Goal: Contribute content: Add original content to the website for others to see

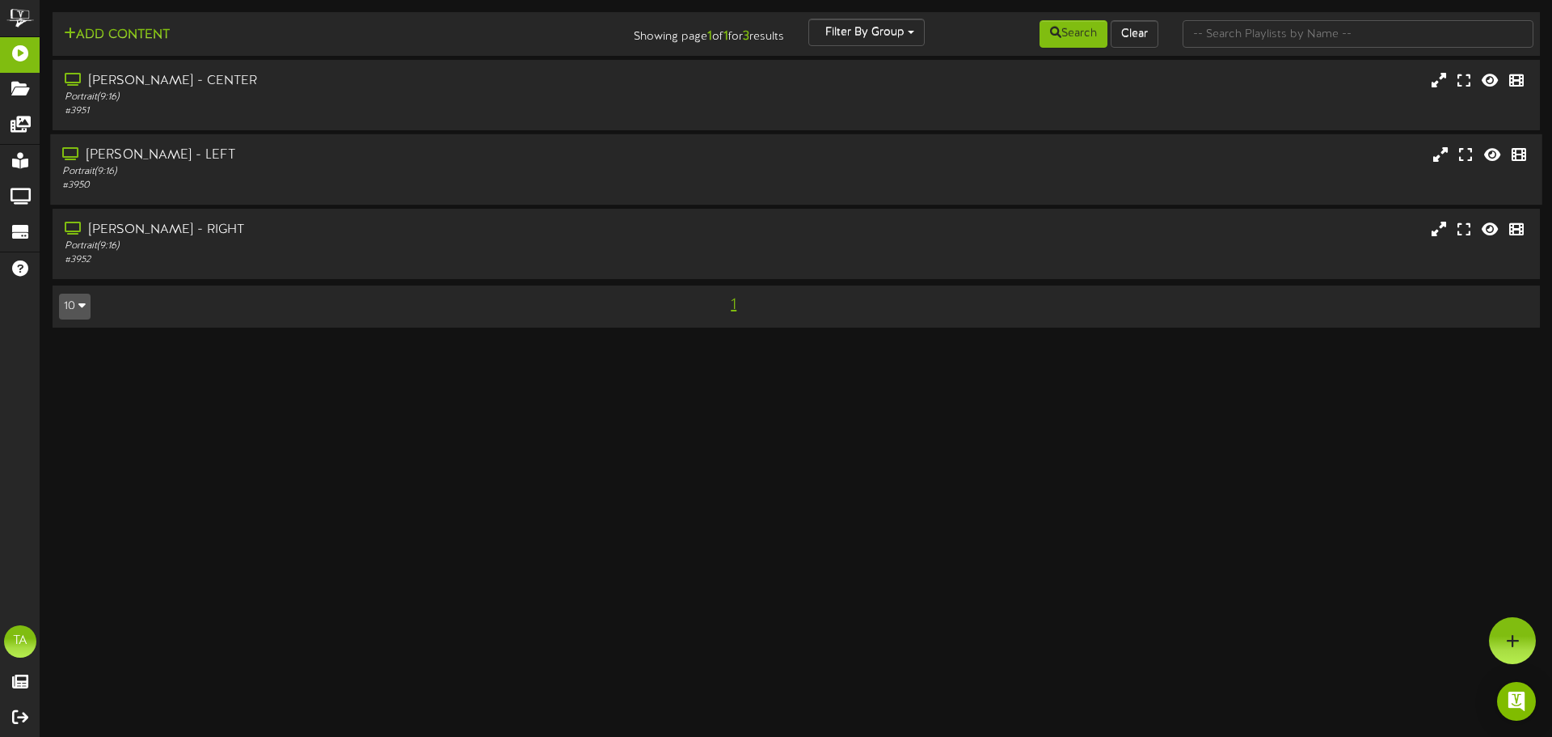
click at [187, 166] on div "Portrait ( 9:16 )" at bounding box center [360, 172] width 597 height 14
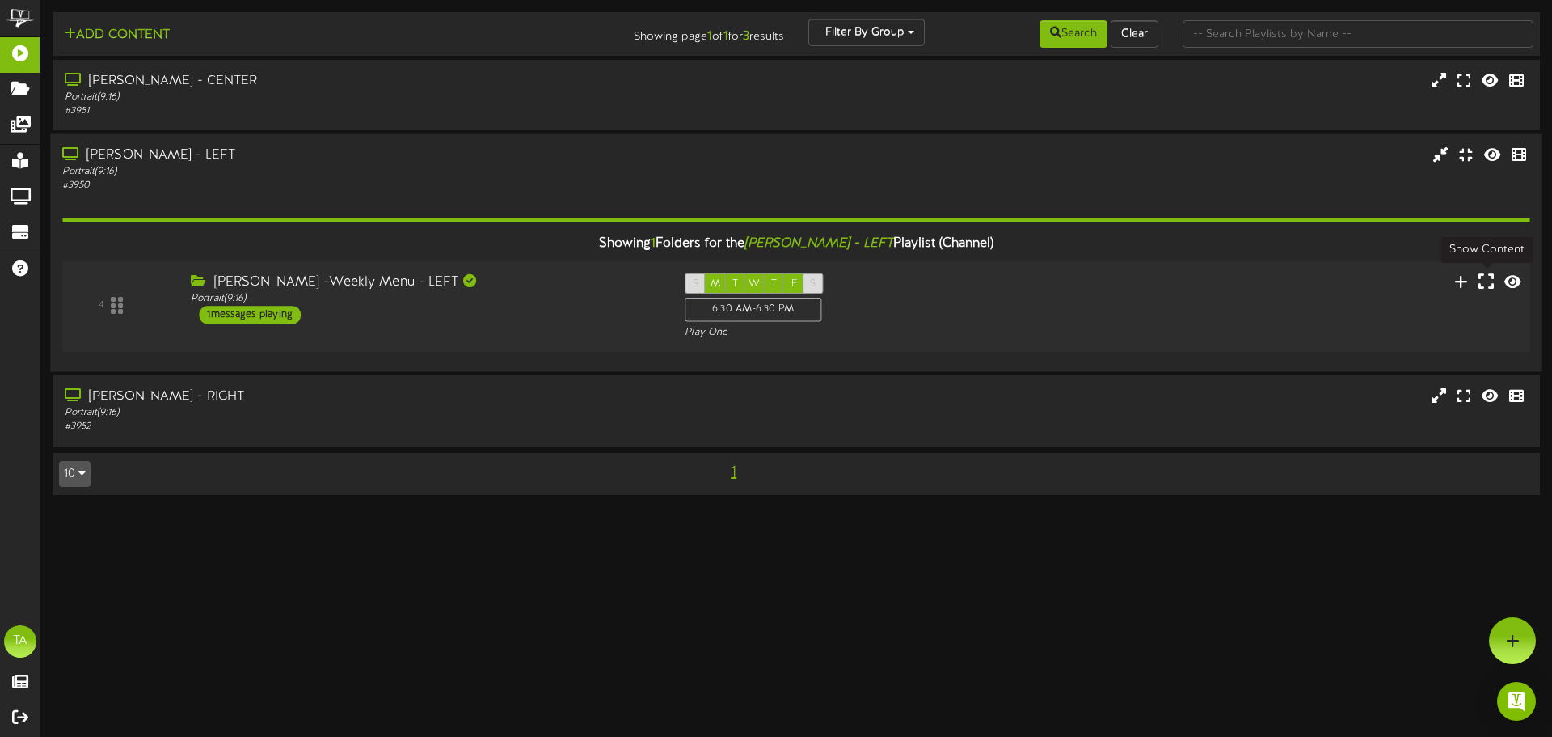
click at [1484, 283] on icon at bounding box center [1486, 281] width 15 height 18
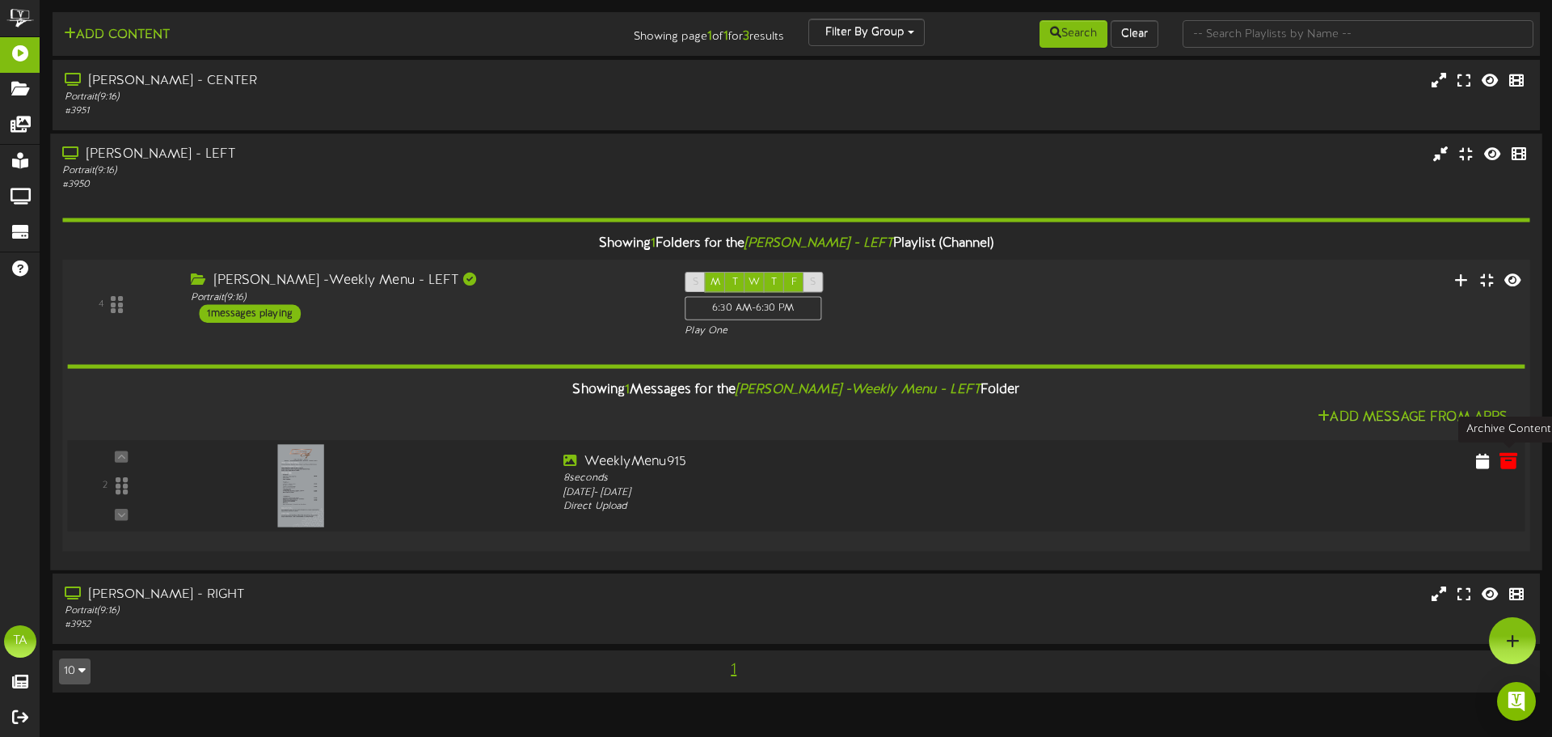
click at [1509, 464] on icon at bounding box center [1509, 460] width 18 height 18
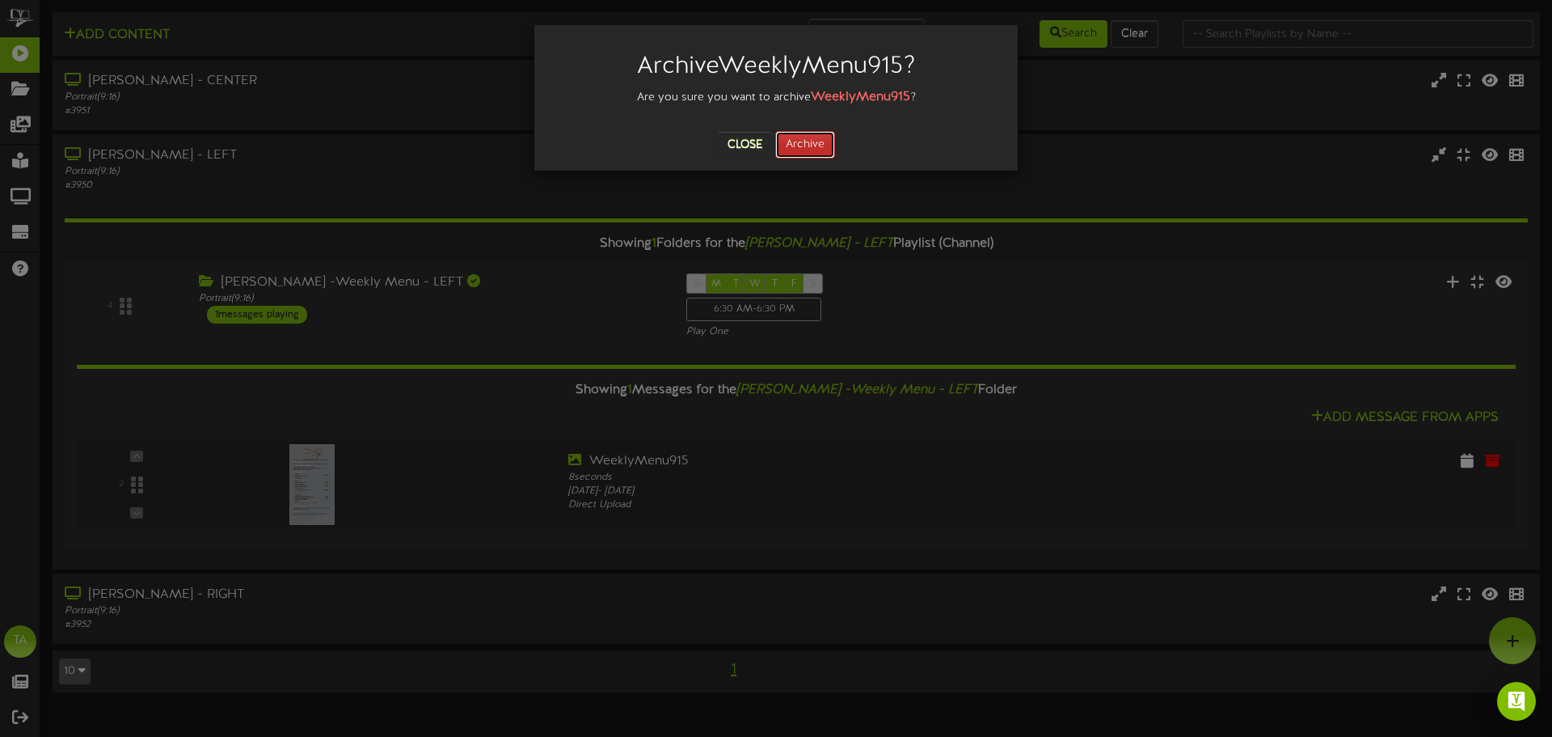
click at [822, 146] on button "Archive" at bounding box center [805, 144] width 60 height 27
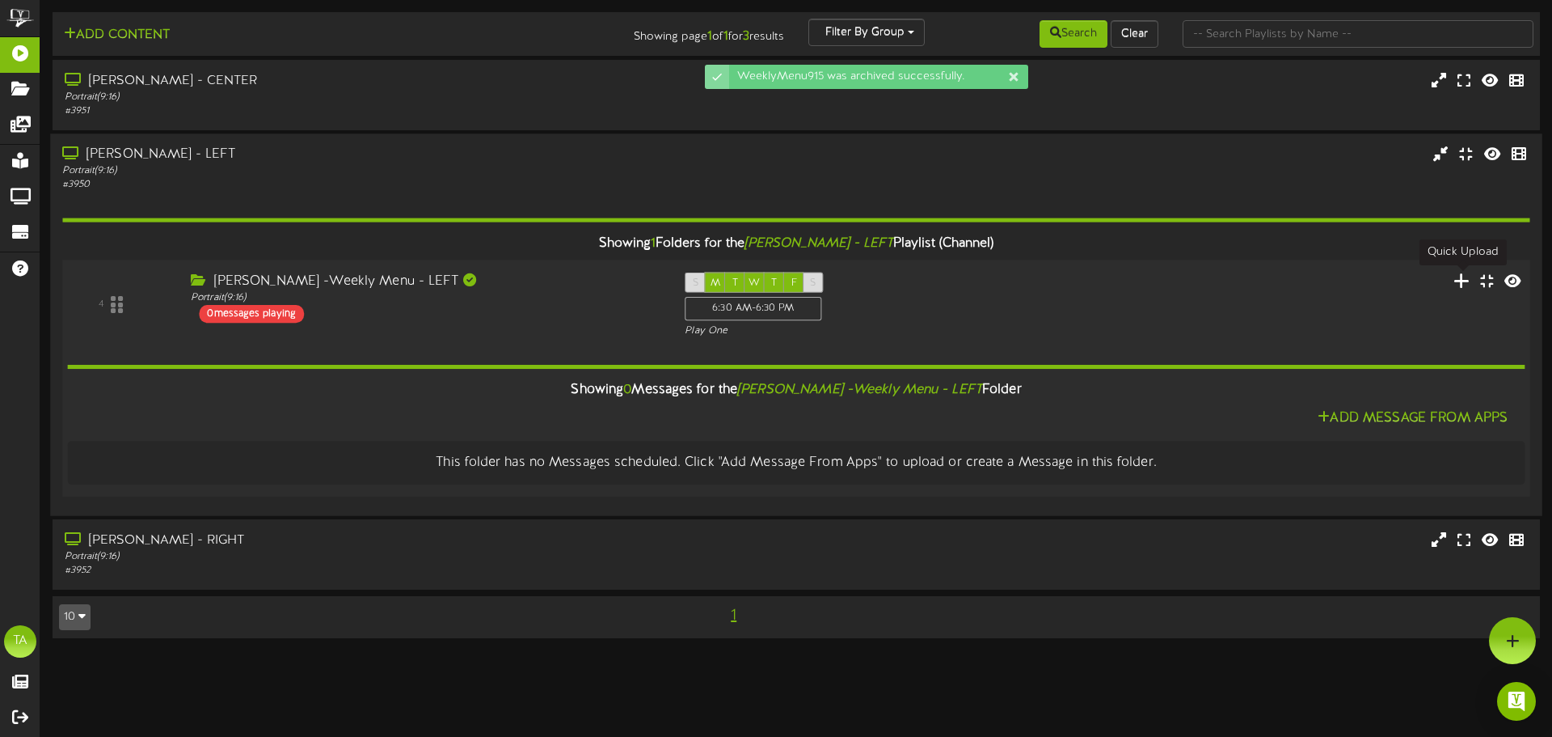
click at [1459, 286] on icon at bounding box center [1462, 280] width 17 height 18
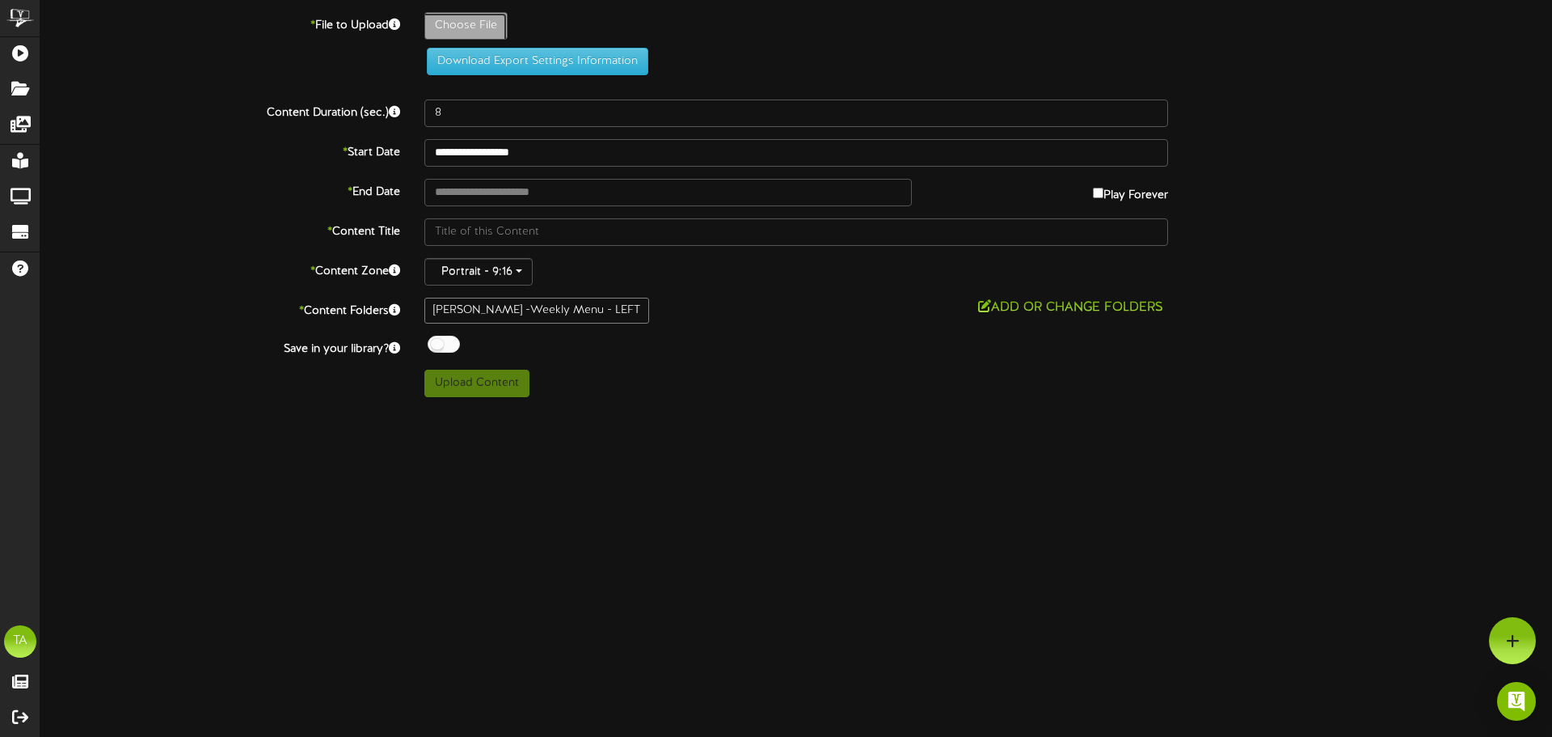
type input "**********"
type input "HispanicHeritageCafeEventMenuDigitalScreen11"
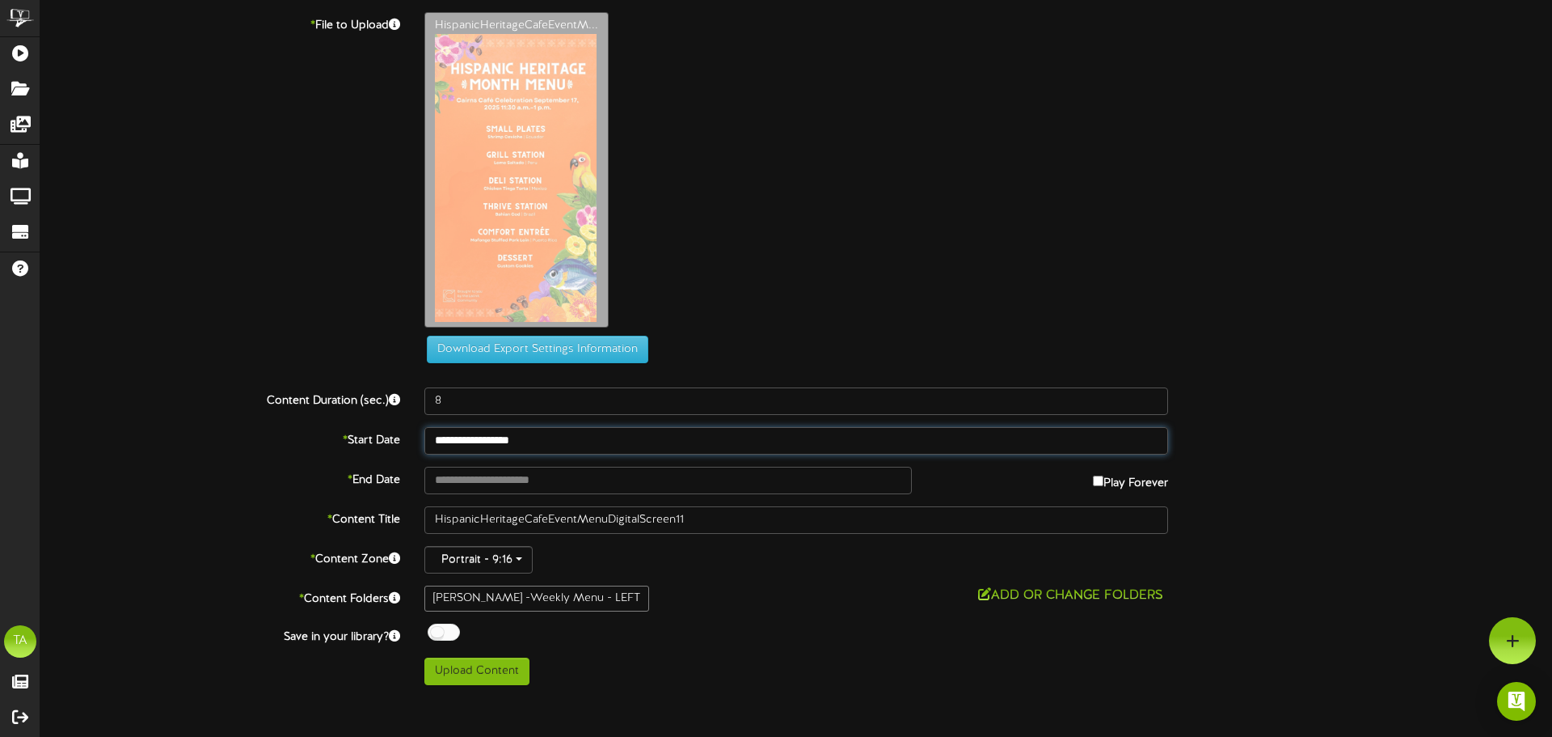
click at [552, 438] on input "**********" at bounding box center [796, 440] width 744 height 27
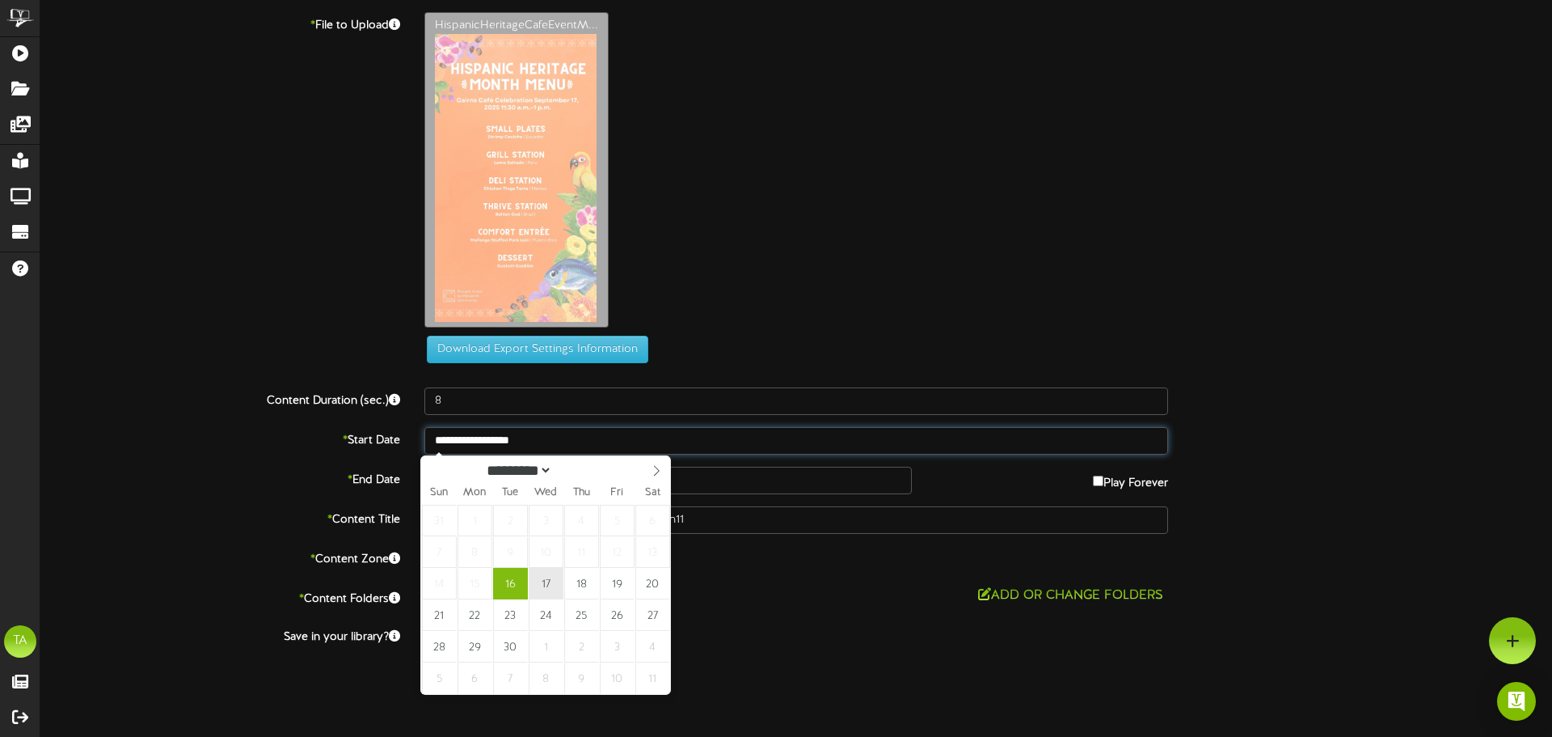
type input "**********"
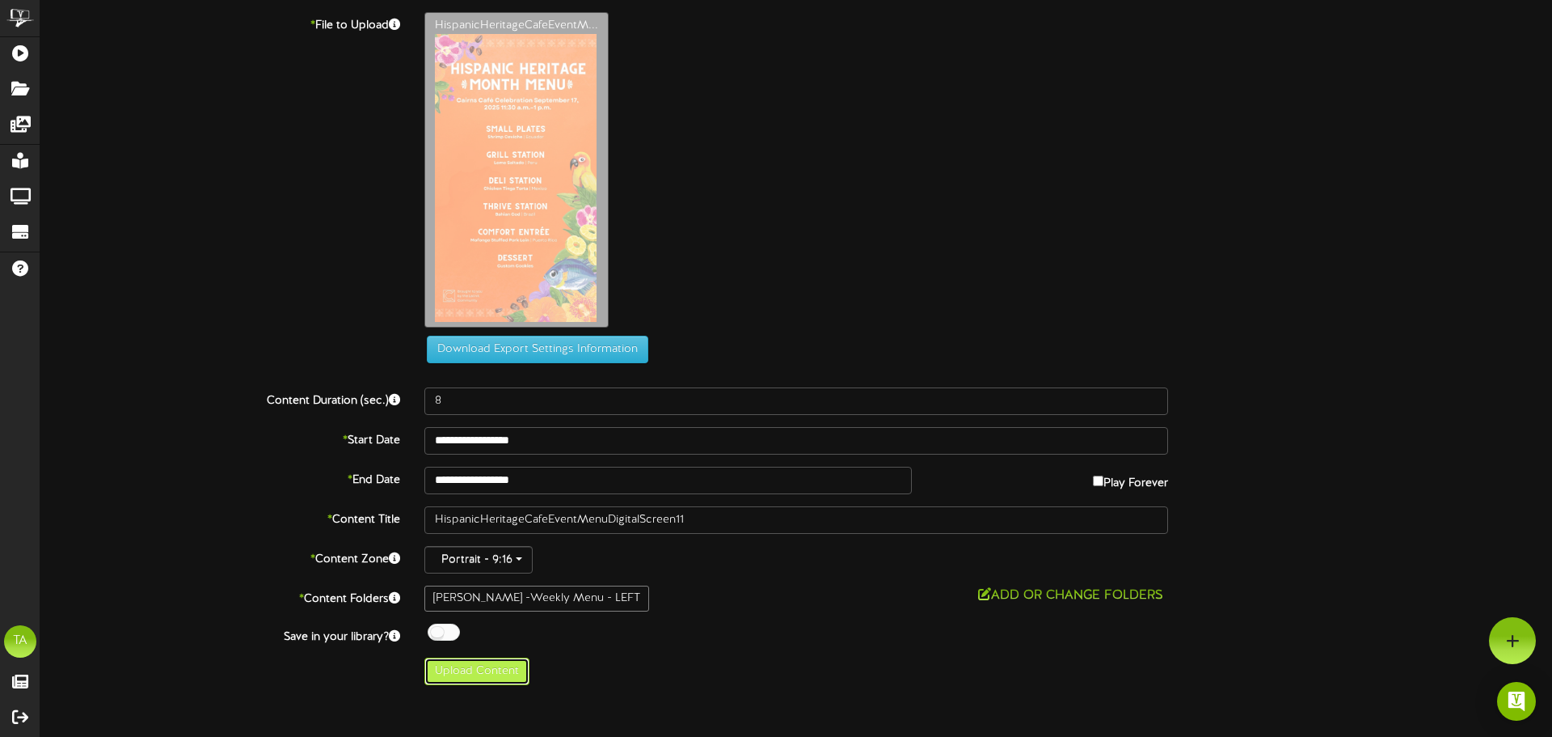
click at [470, 677] on button "Upload Content" at bounding box center [476, 670] width 105 height 27
type input "**********"
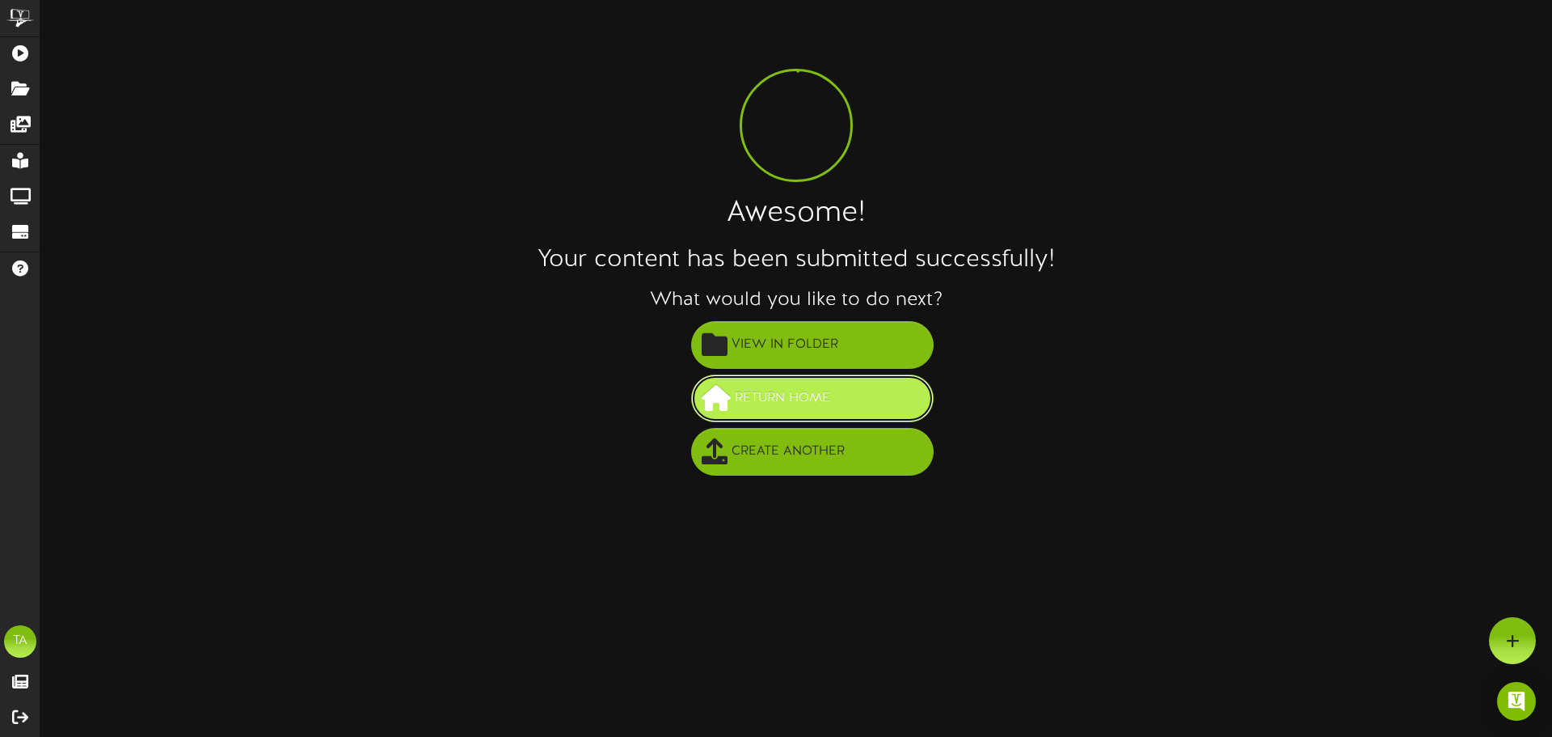
click at [784, 382] on button "Return Home" at bounding box center [812, 398] width 243 height 48
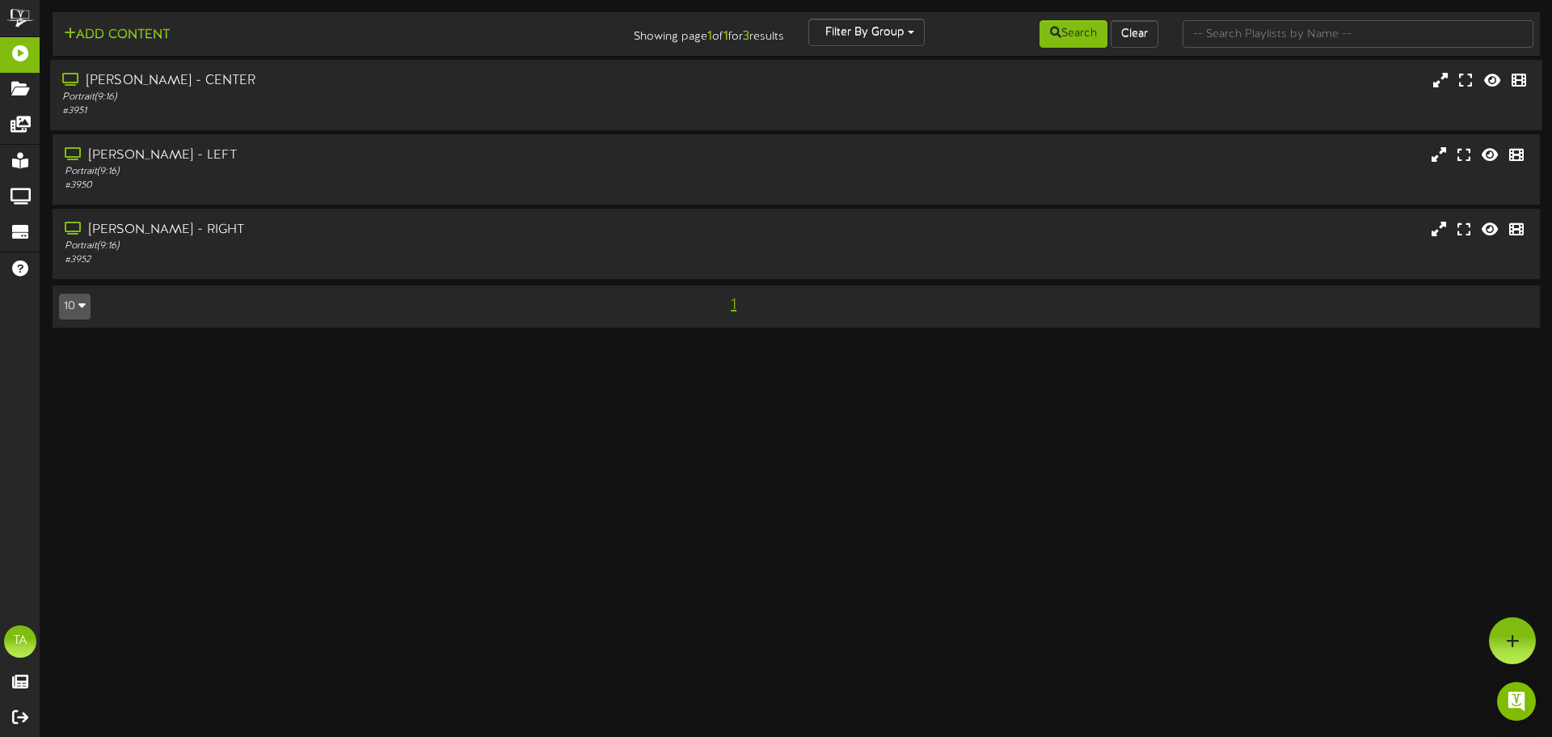
click at [380, 88] on div "[PERSON_NAME] - CENTER" at bounding box center [360, 81] width 597 height 19
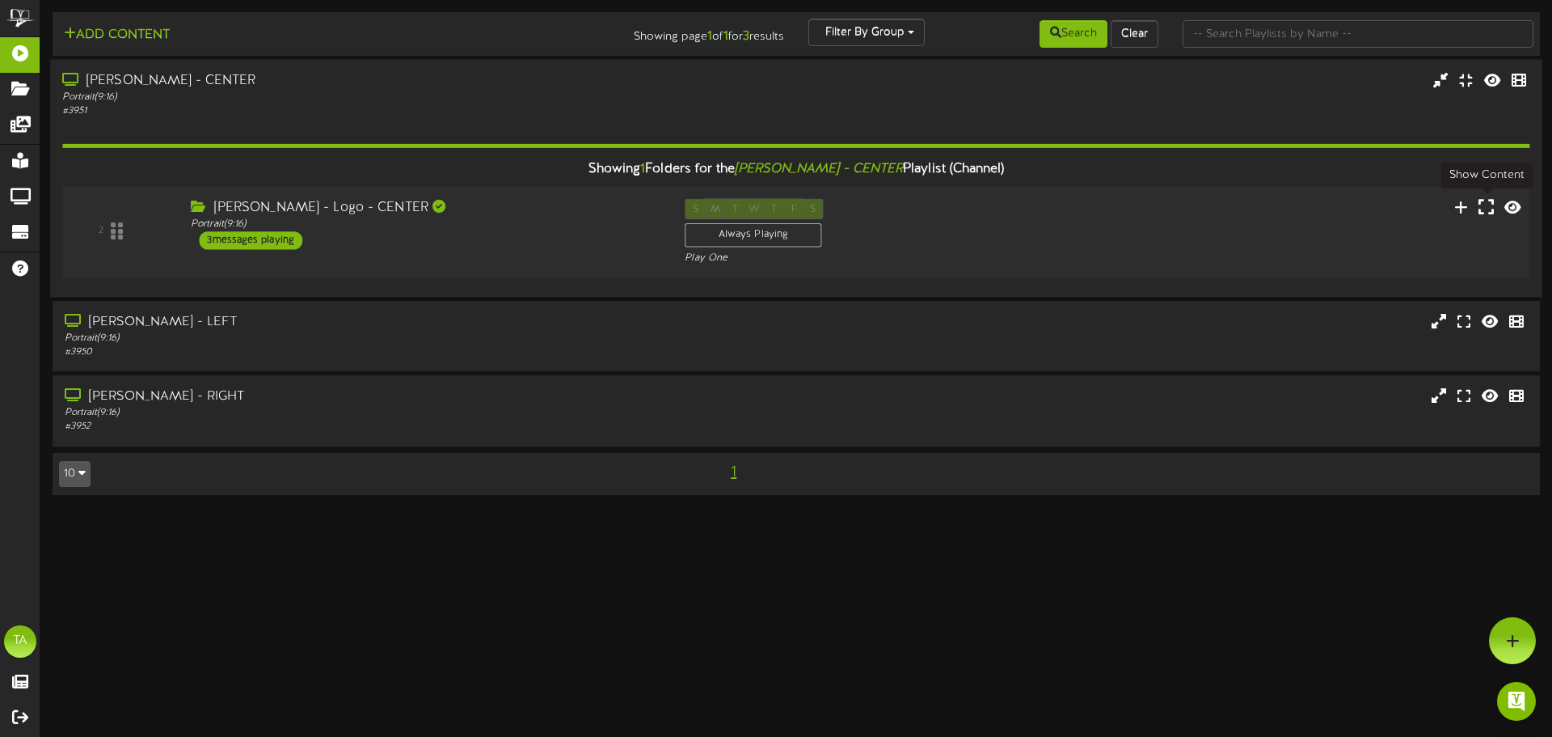
click at [1484, 206] on icon at bounding box center [1486, 206] width 15 height 18
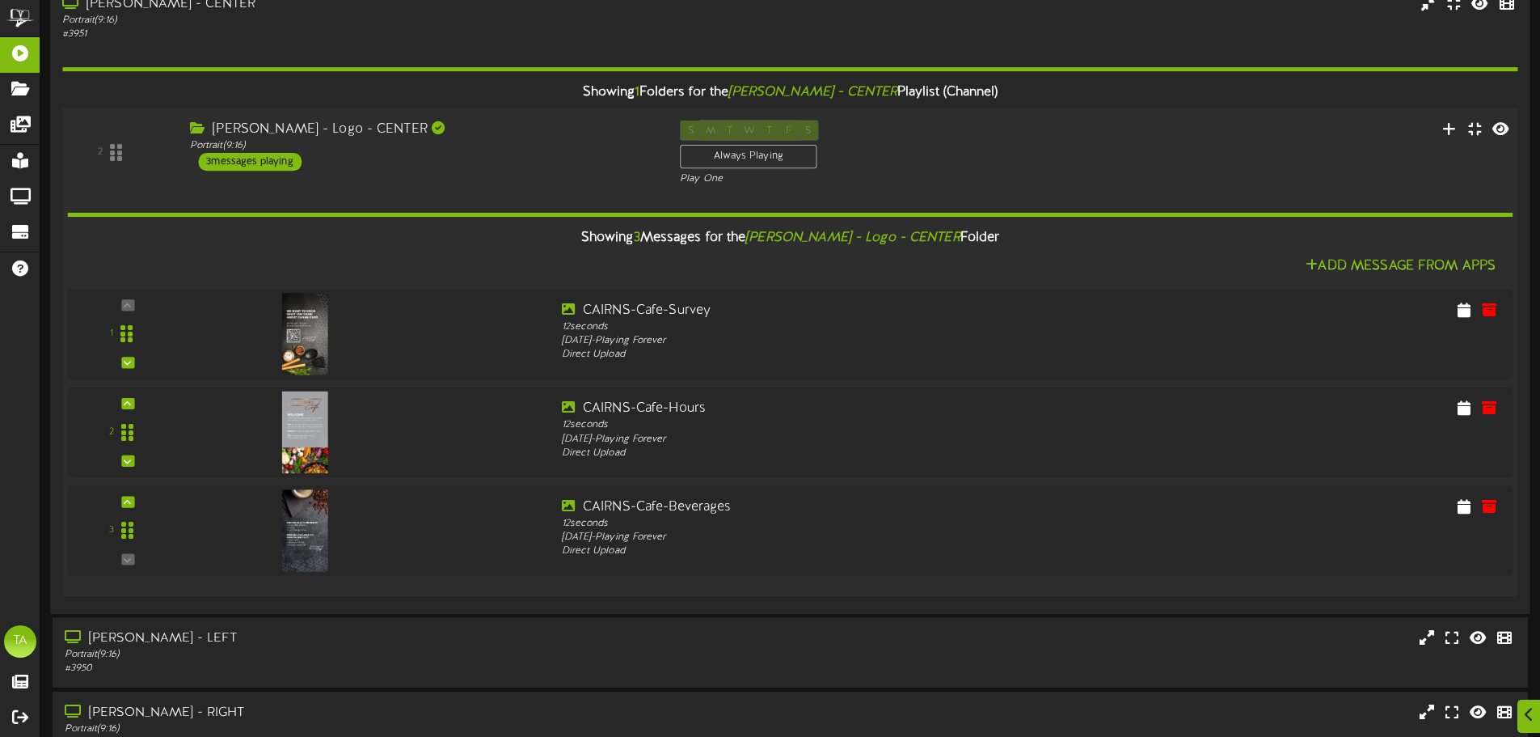
scroll to position [166, 0]
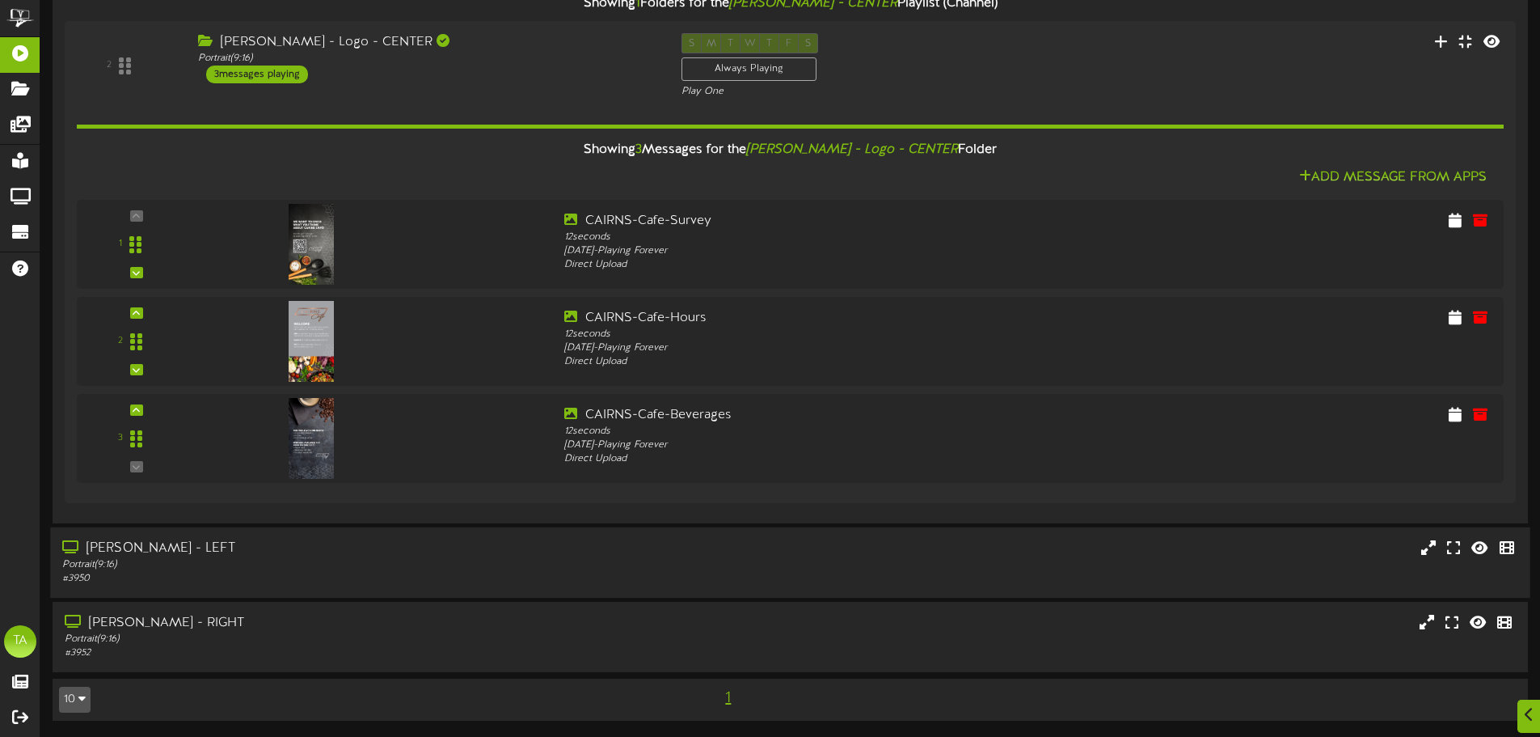
click at [1117, 555] on div "[PERSON_NAME] - LEFT Portrait ( 9:16 ) # 3950" at bounding box center [790, 562] width 1480 height 46
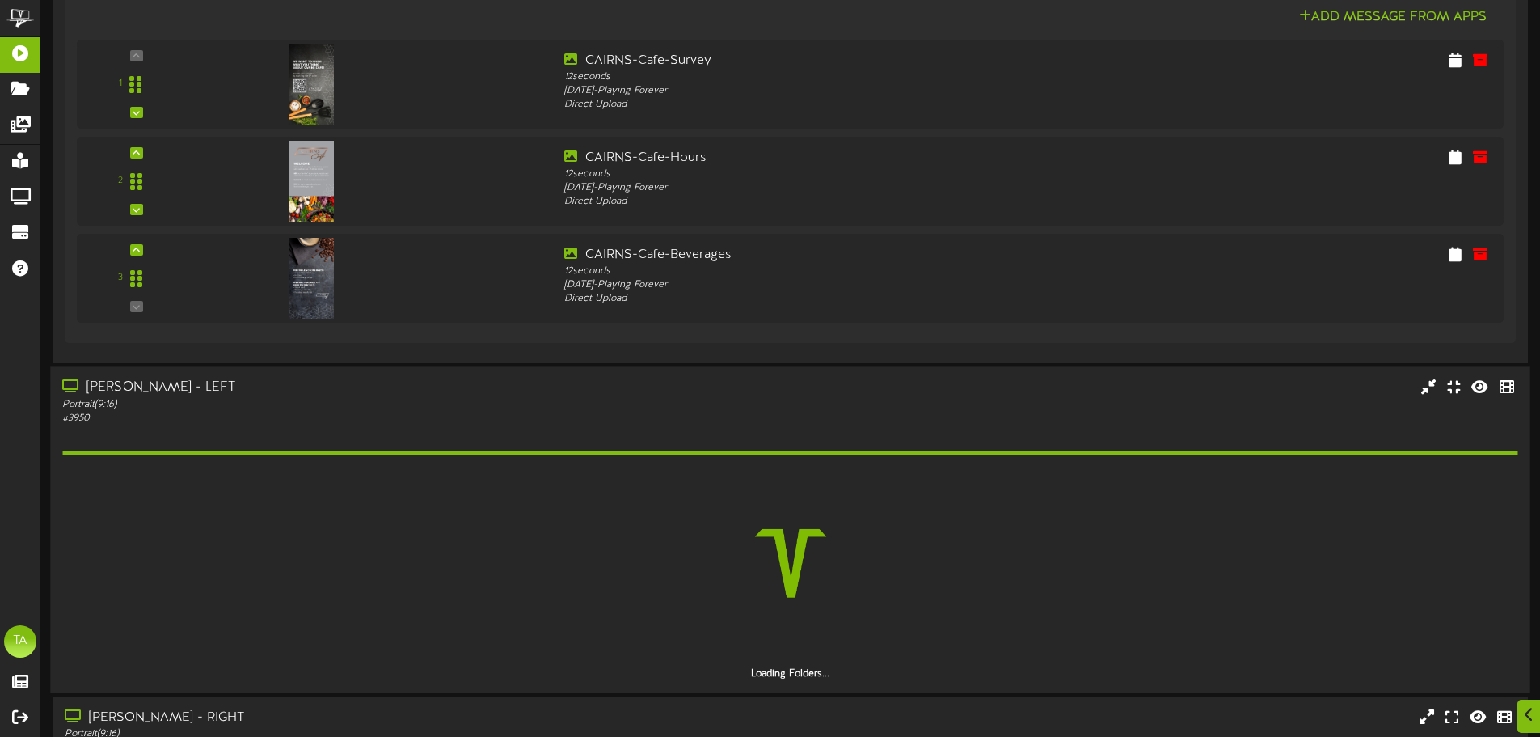
scroll to position [327, 0]
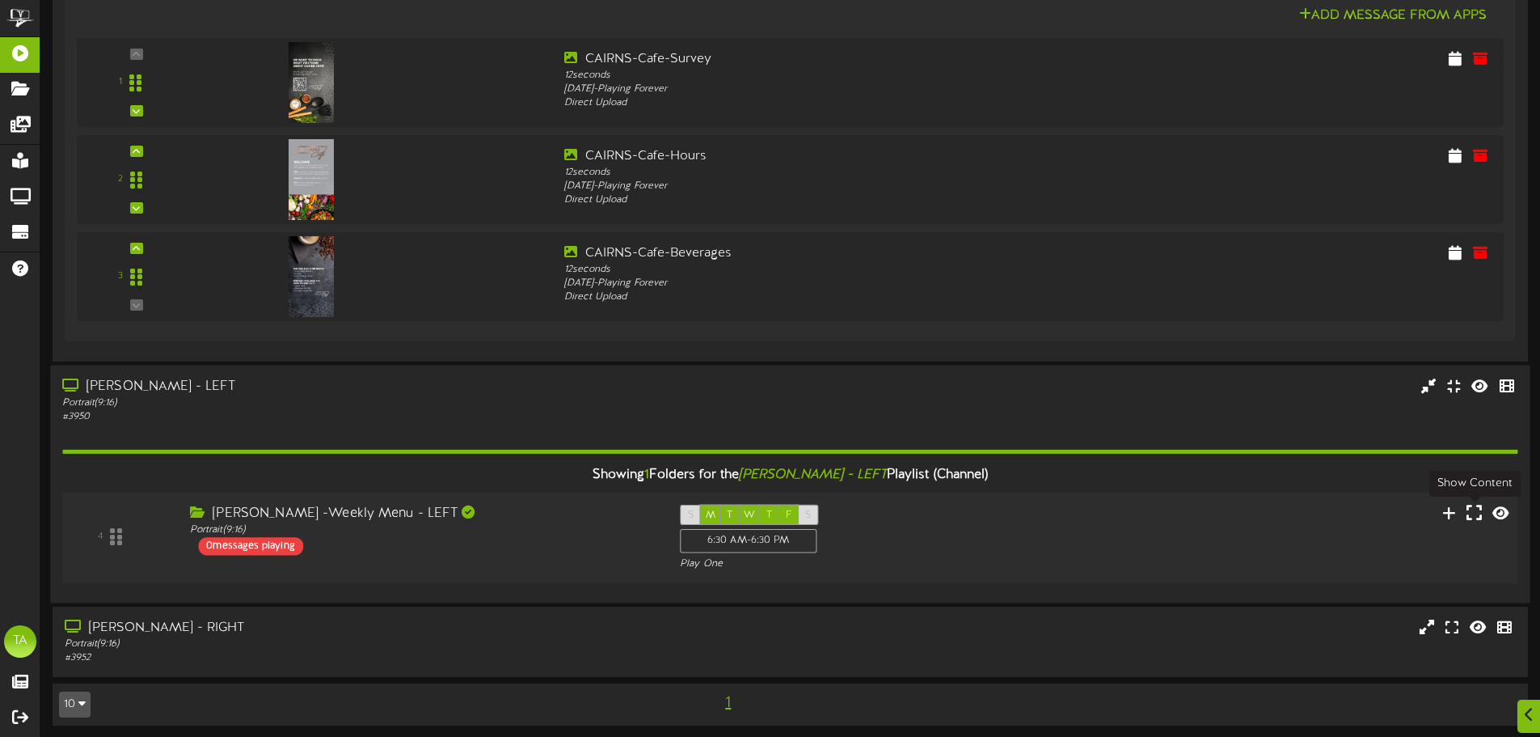
click at [1474, 512] on icon at bounding box center [1474, 512] width 15 height 18
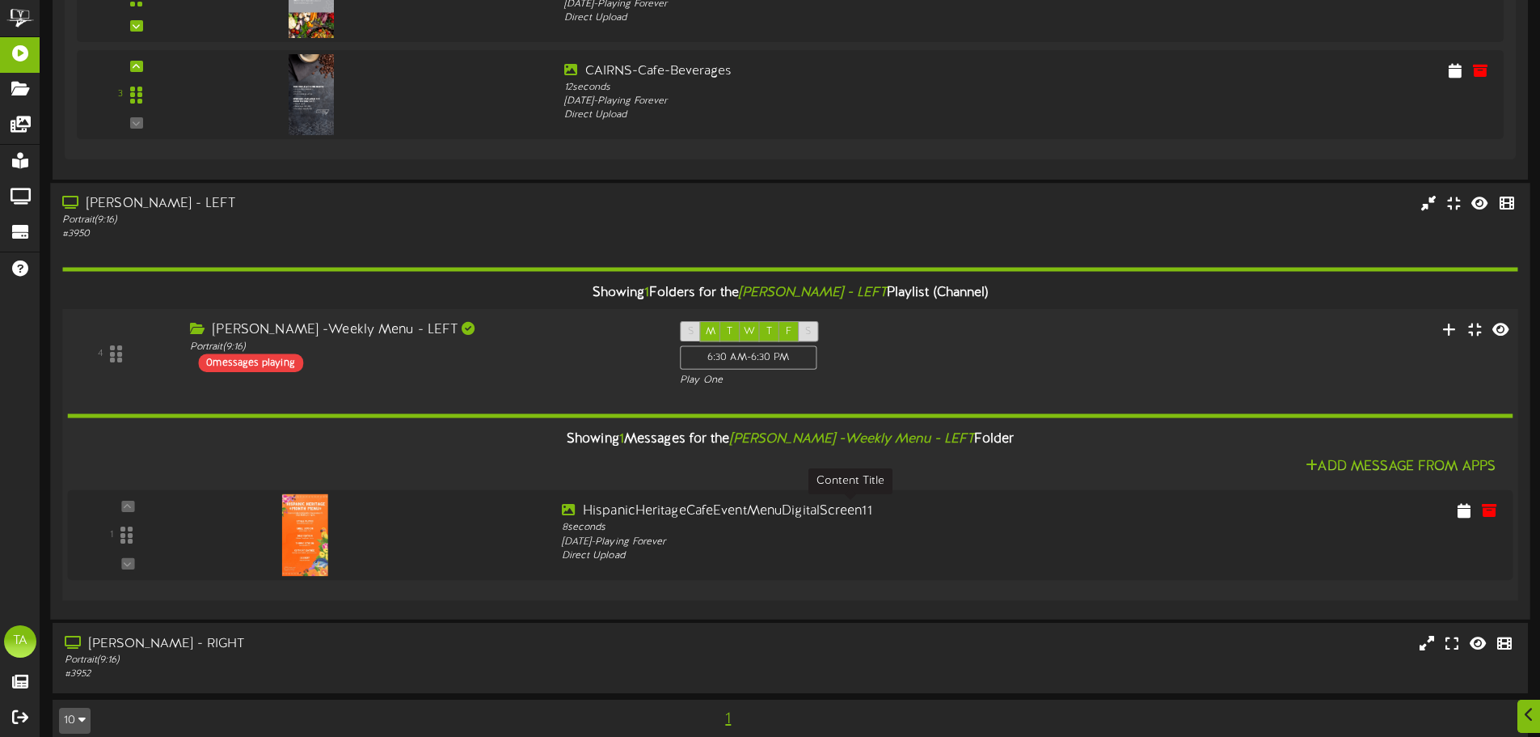
scroll to position [530, 0]
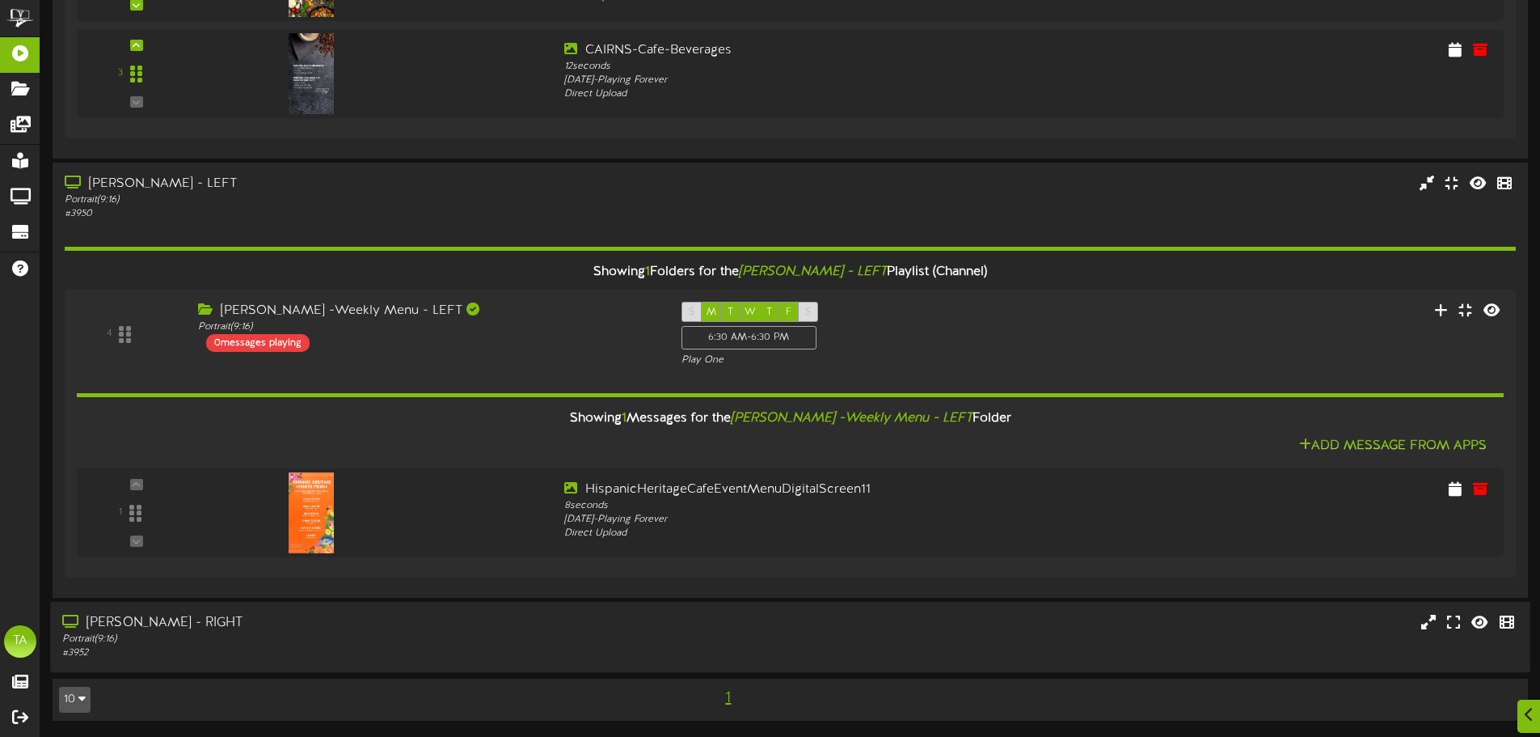
click at [960, 636] on div "[PERSON_NAME] - RIGHT Portrait ( 9:16 ) # 3952" at bounding box center [790, 637] width 1480 height 46
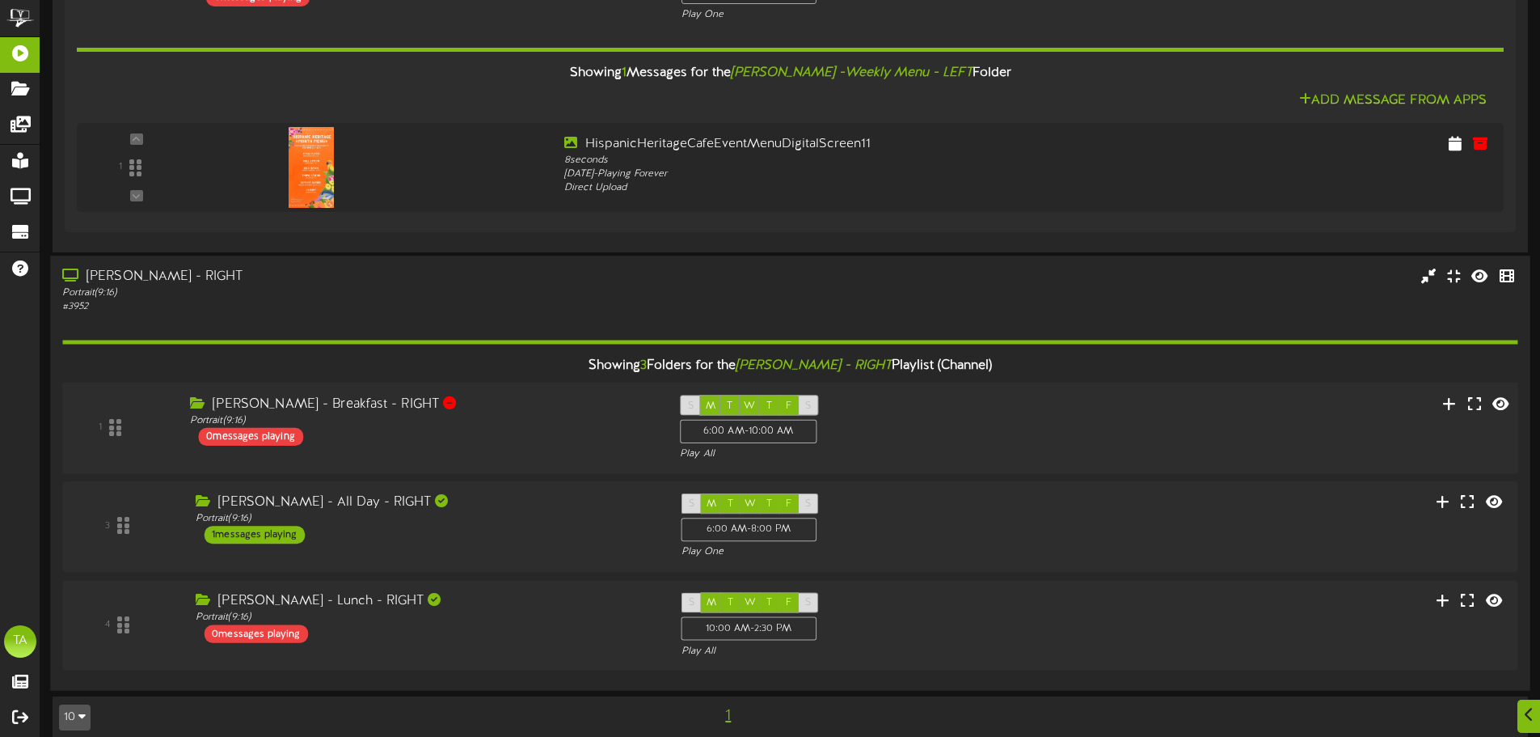
scroll to position [893, 0]
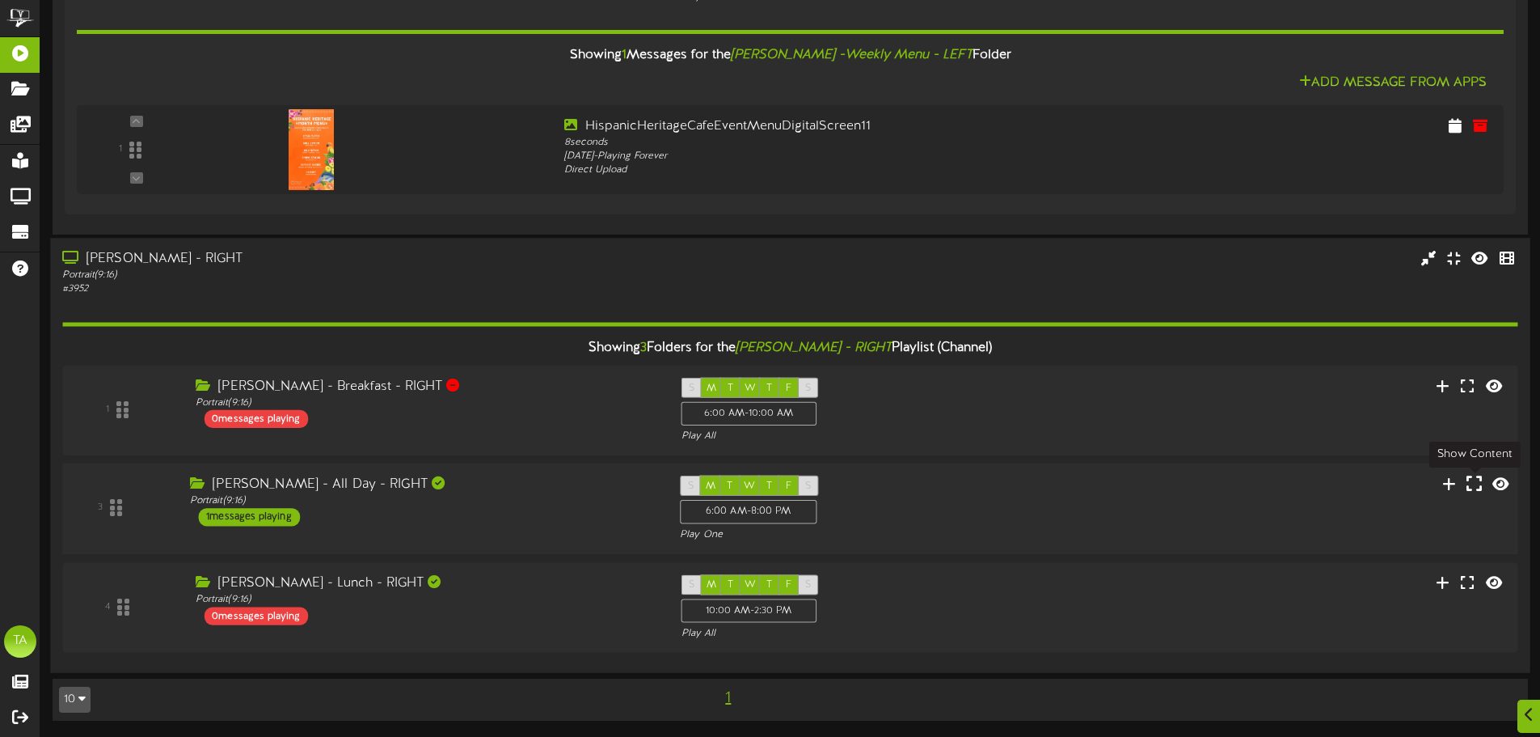
click at [1471, 488] on icon at bounding box center [1474, 483] width 15 height 18
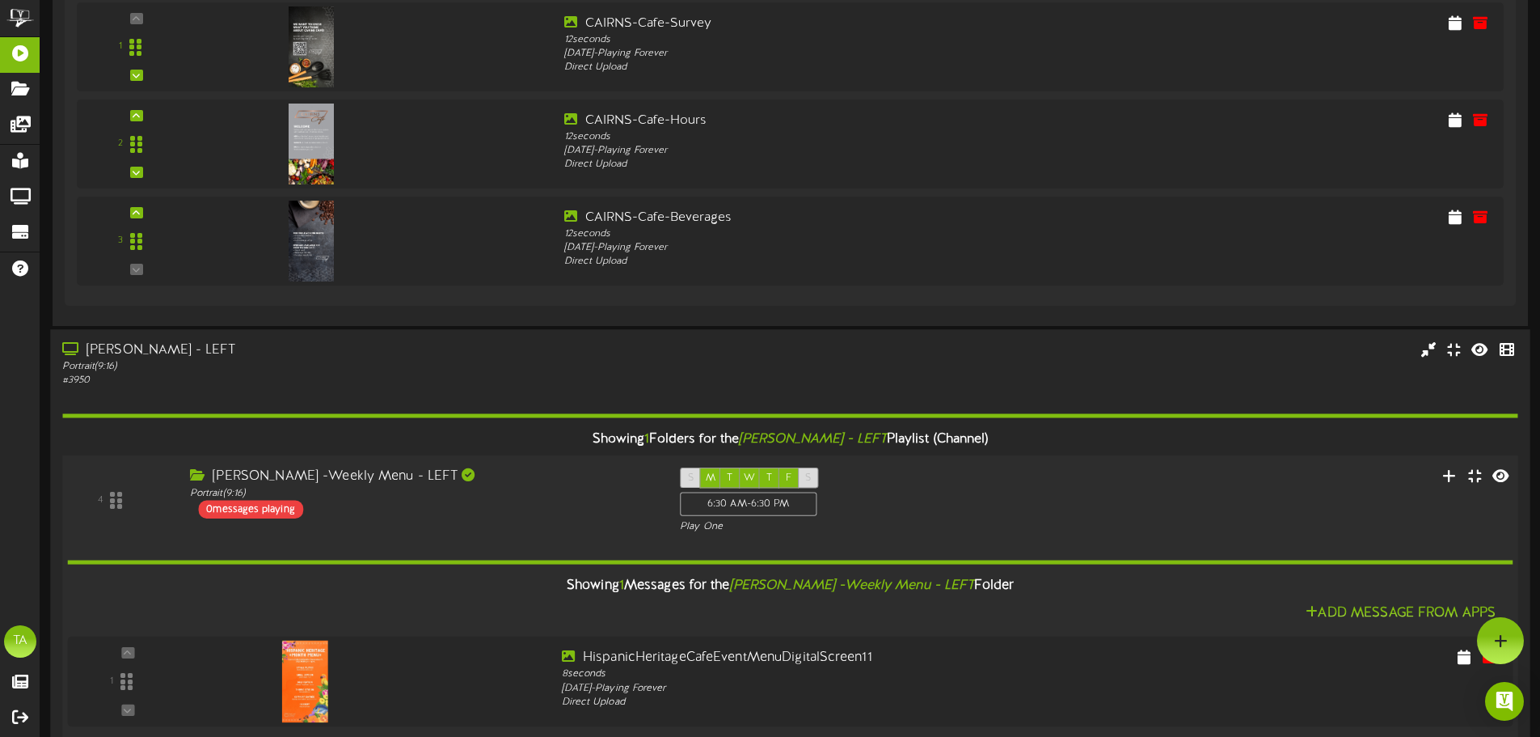
scroll to position [0, 0]
